Goal: Task Accomplishment & Management: Manage account settings

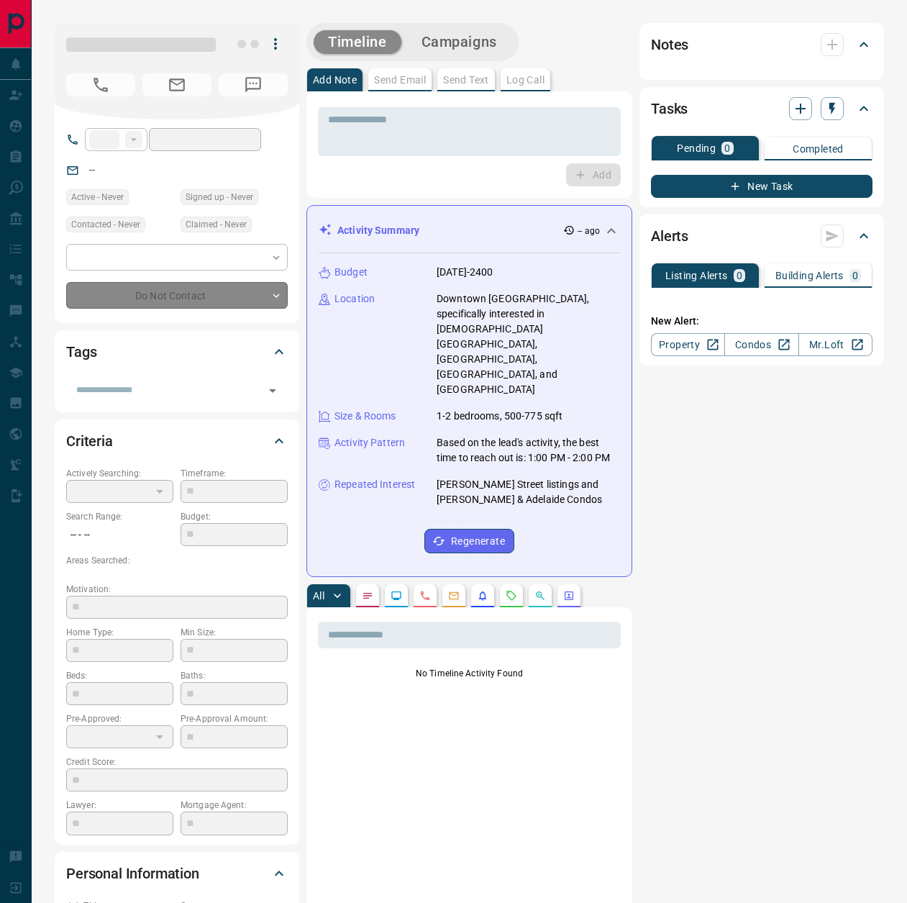
type input "**"
type input "**********"
type input "*"
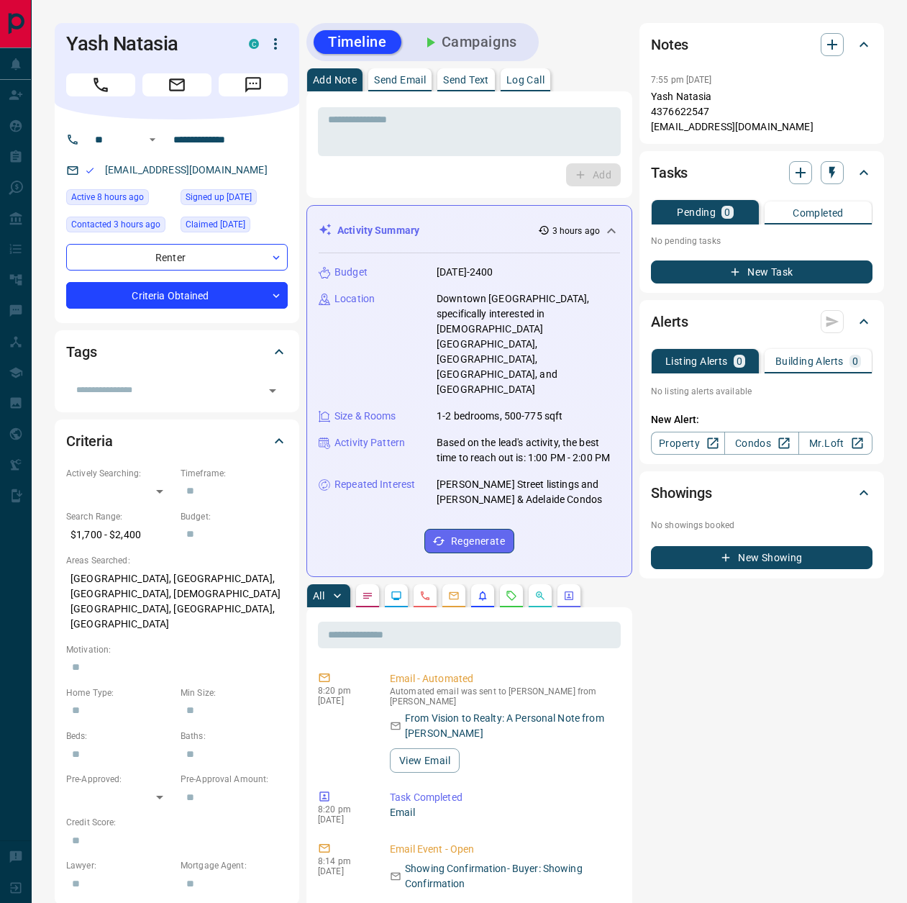
click at [486, 55] on div "Timeline Campaigns" at bounding box center [423, 41] width 224 height 29
click at [487, 45] on button "Campaigns" at bounding box center [469, 42] width 124 height 24
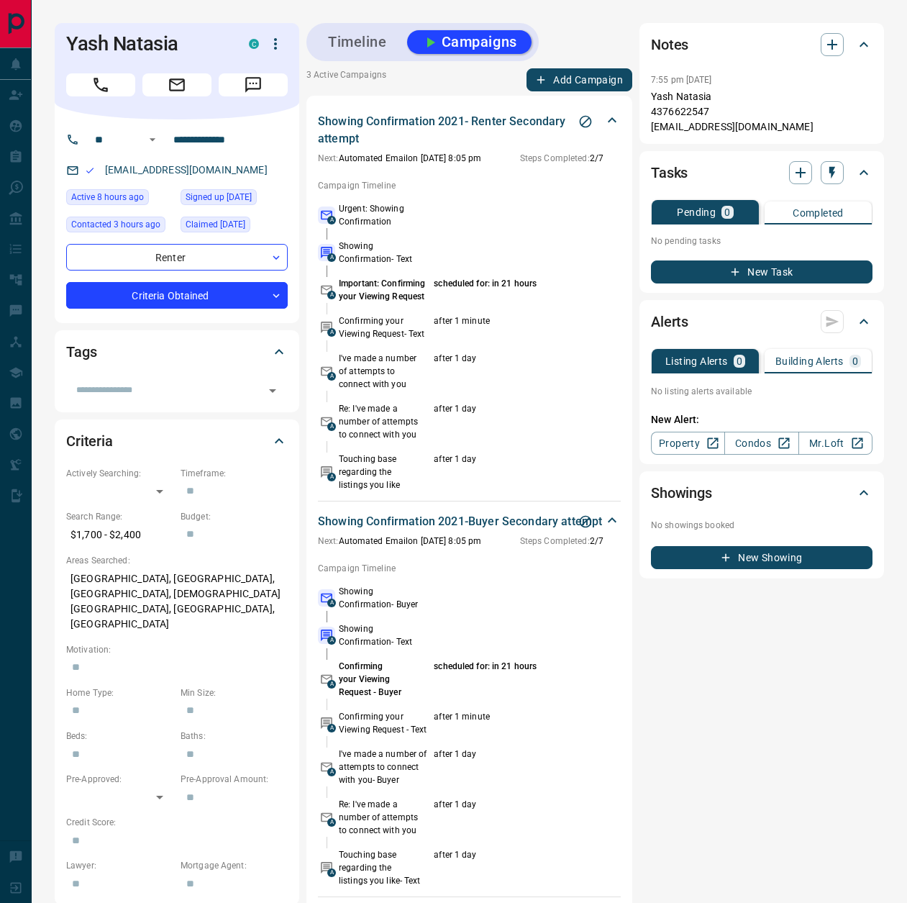
click at [581, 124] on icon "Stop Campaign" at bounding box center [586, 122] width 12 height 12
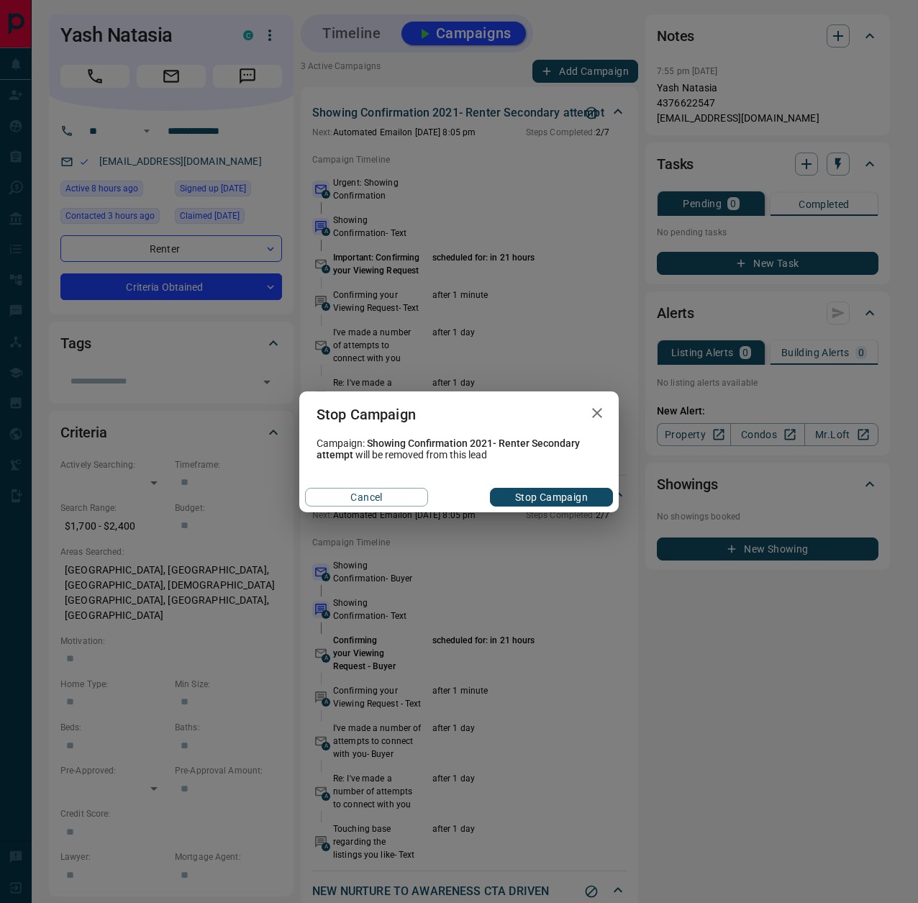
click at [518, 494] on button "Stop Campaign" at bounding box center [551, 497] width 123 height 19
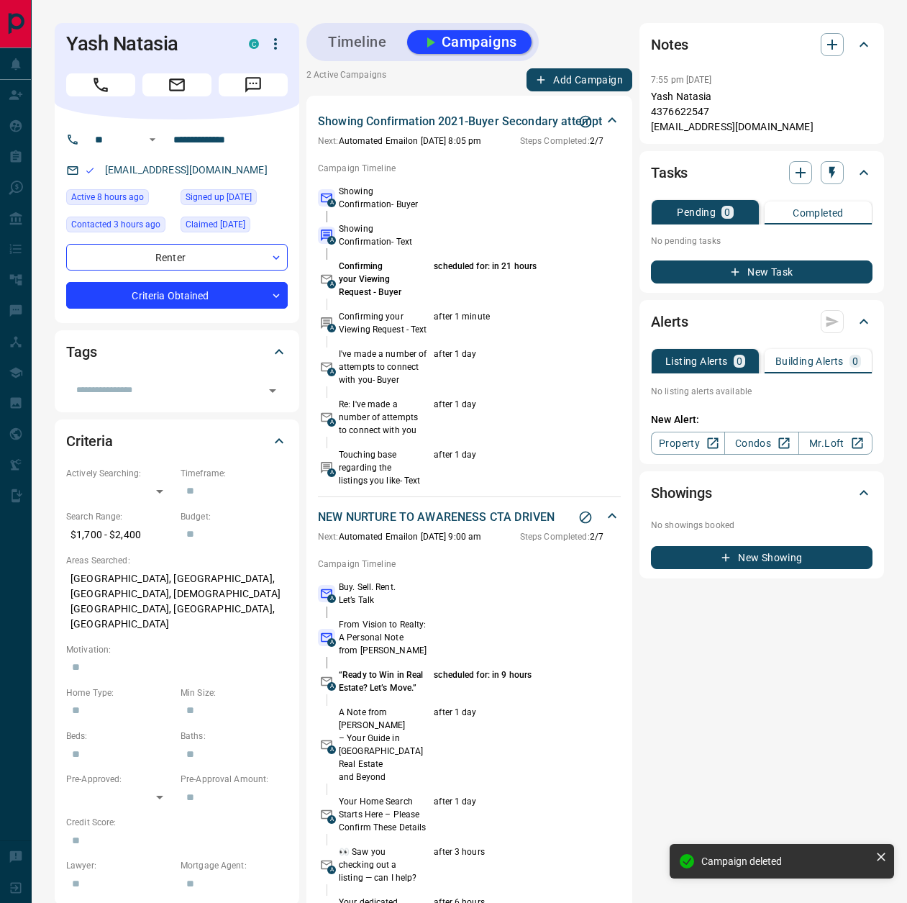
click at [588, 120] on icon "Stop Campaign" at bounding box center [585, 121] width 14 height 14
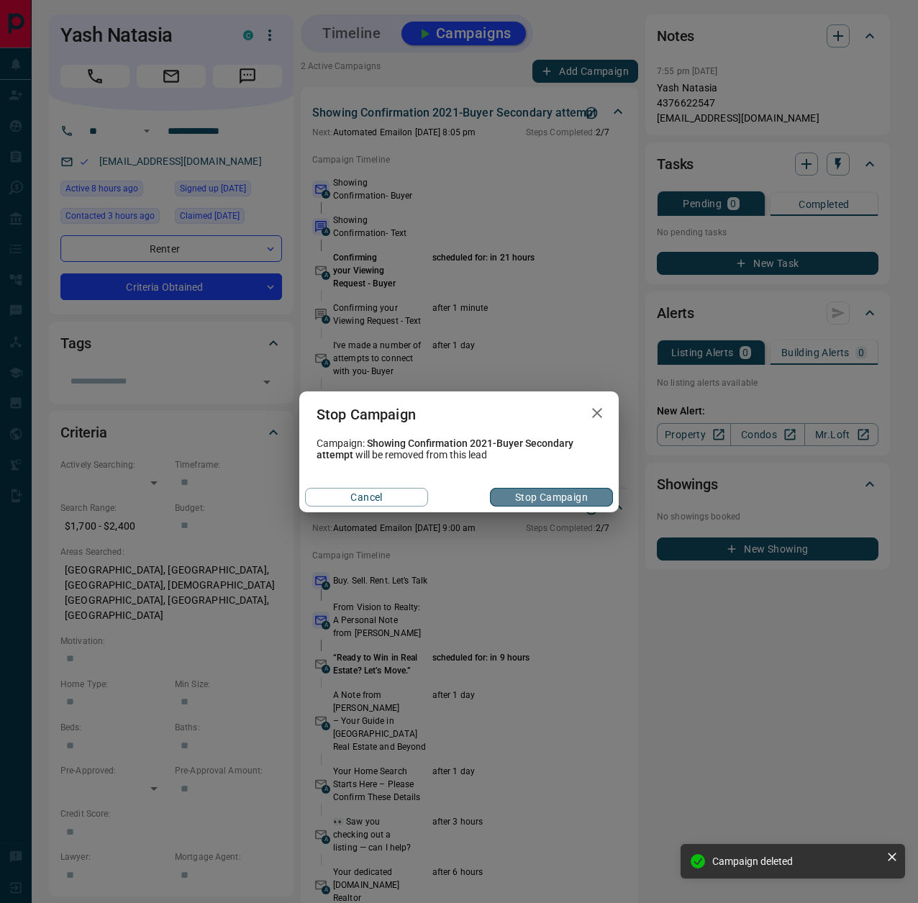
click at [556, 491] on button "Stop Campaign" at bounding box center [551, 497] width 123 height 19
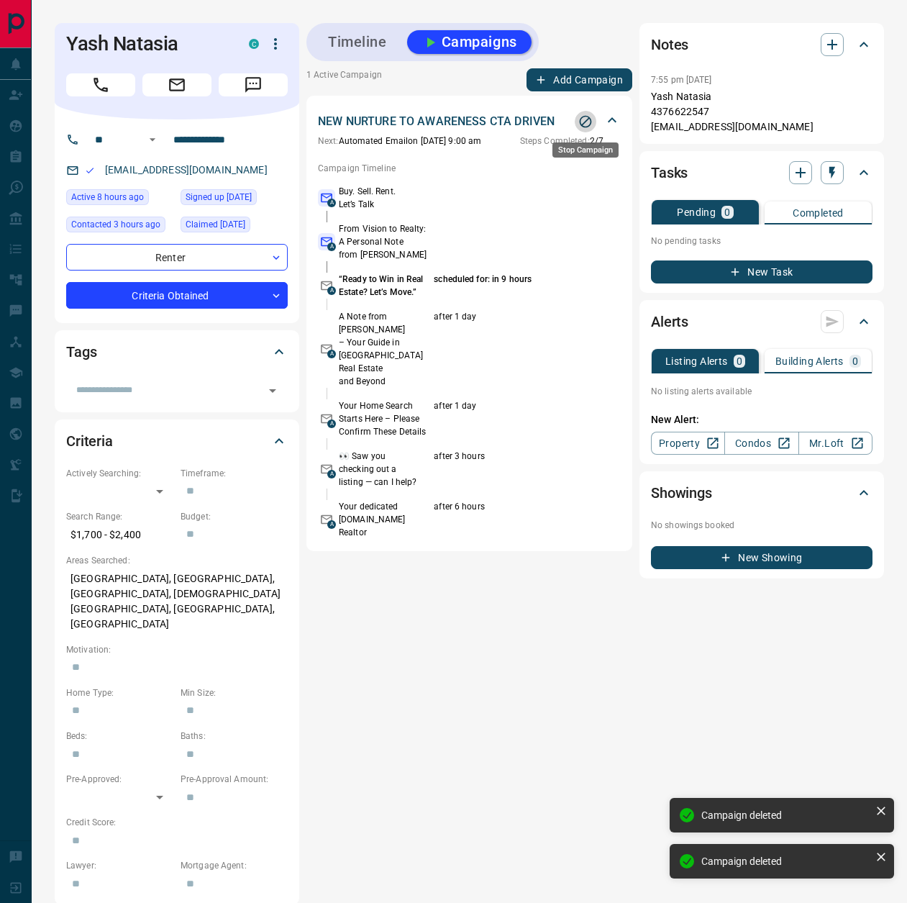
click at [586, 125] on icon "Stop Campaign" at bounding box center [585, 121] width 14 height 14
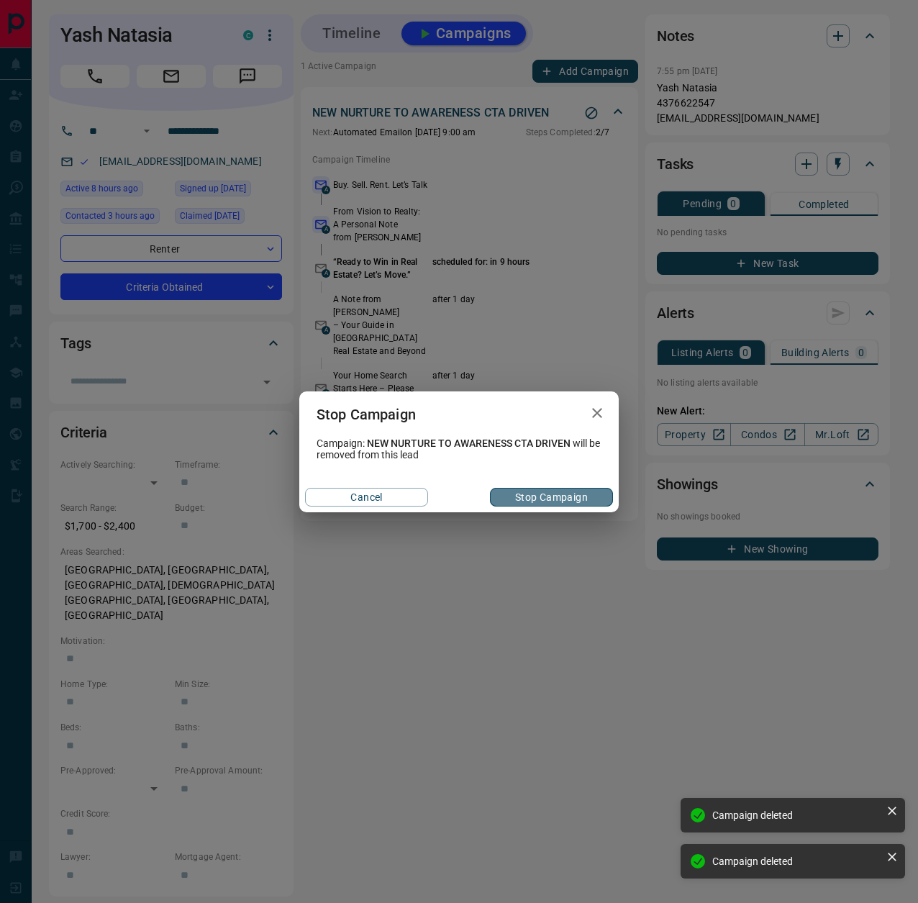
click at [549, 499] on button "Stop Campaign" at bounding box center [551, 497] width 123 height 19
